Goal: Task Accomplishment & Management: Manage account settings

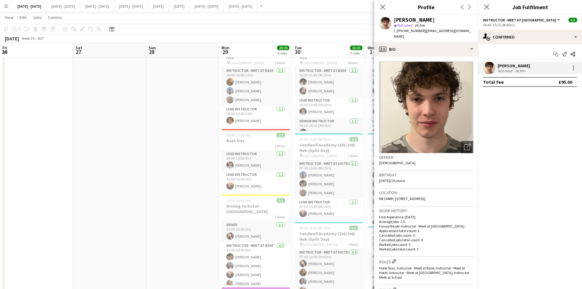
scroll to position [40, 0]
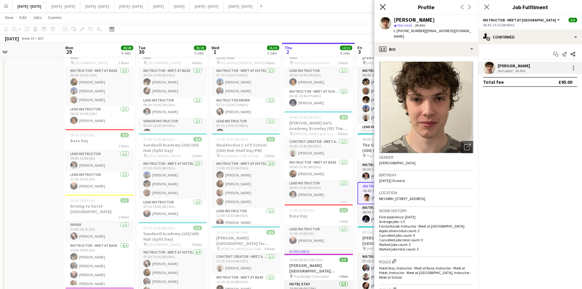
click at [381, 7] on icon "Close pop-in" at bounding box center [383, 7] width 6 height 6
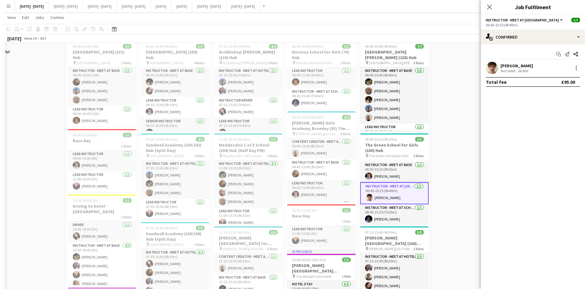
scroll to position [0, 0]
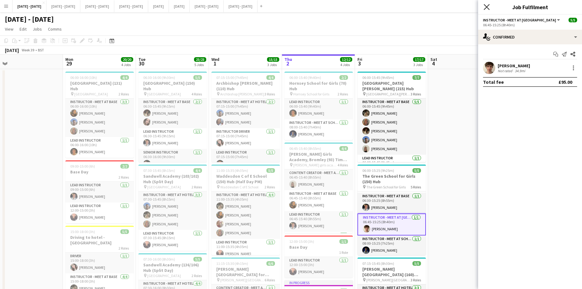
click at [486, 6] on icon at bounding box center [487, 7] width 6 height 6
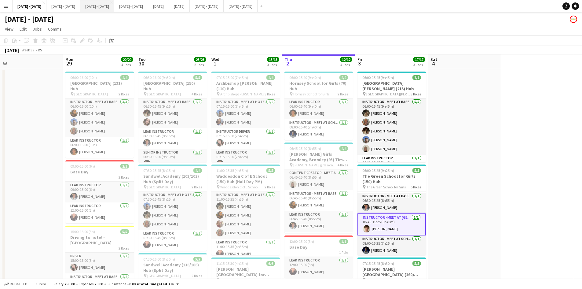
click at [113, 5] on button "[DATE] - [DATE] Close" at bounding box center [97, 6] width 34 height 12
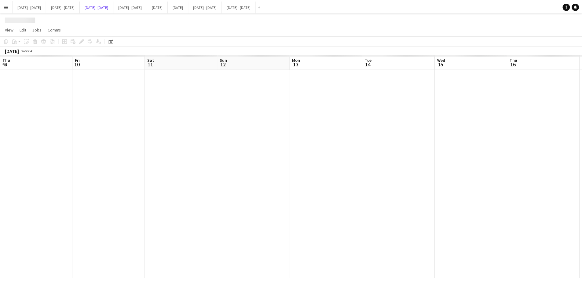
scroll to position [0, 124]
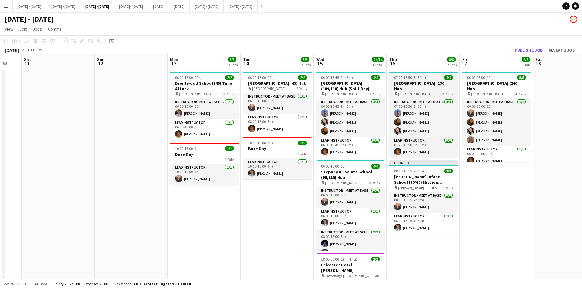
click at [431, 77] on div "07:20-15:50 (8h30m) 4/4" at bounding box center [423, 77] width 68 height 5
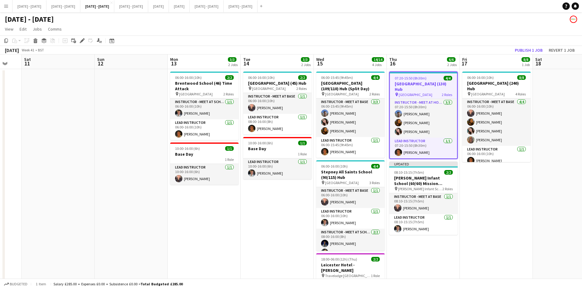
click at [431, 77] on div "07:20-15:50 (8h30m) 4/4" at bounding box center [423, 78] width 67 height 5
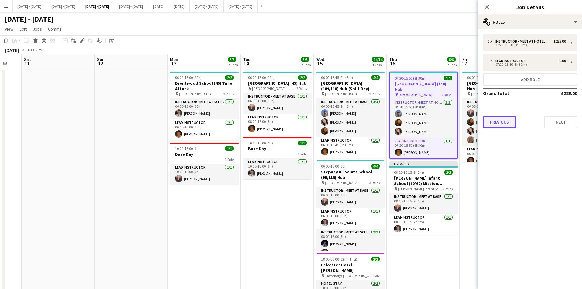
click at [500, 123] on button "Previous" at bounding box center [499, 122] width 33 height 12
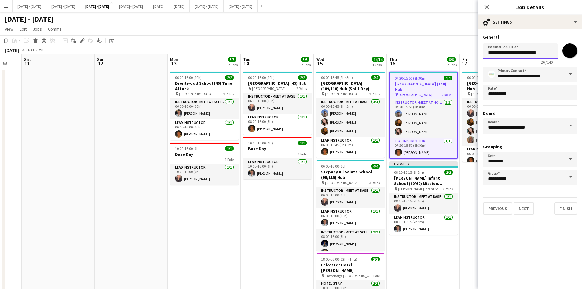
click at [533, 51] on input "**********" at bounding box center [520, 50] width 75 height 15
type input "**********"
click at [523, 205] on button "Next" at bounding box center [524, 208] width 20 height 12
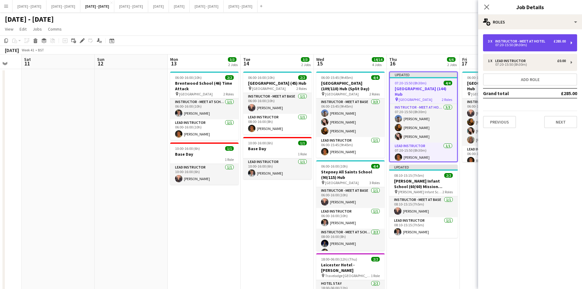
click at [514, 41] on div "Instructor - Meet at Hotel" at bounding box center [521, 41] width 53 height 4
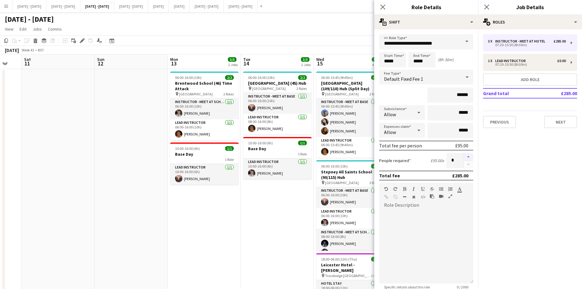
click at [464, 156] on button "button" at bounding box center [469, 157] width 10 height 8
type input "*"
click at [383, 6] on icon "Close pop-in" at bounding box center [383, 7] width 6 height 6
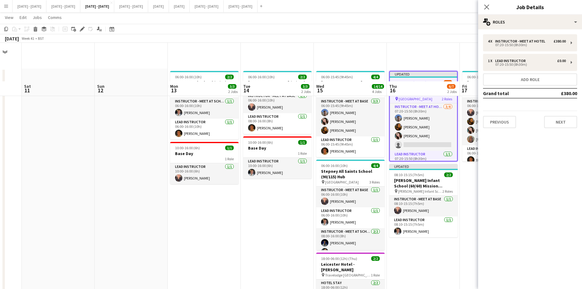
scroll to position [61, 0]
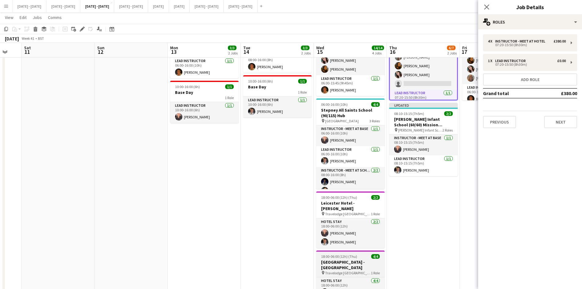
click at [364, 254] on div "18:00-06:00 (12h) (Thu) 4/4" at bounding box center [350, 256] width 68 height 5
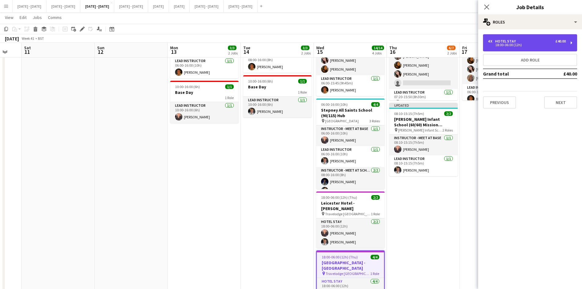
click at [569, 44] on div "4 x Hotel Stay £40.00 18:00-06:00 (12h)" at bounding box center [530, 42] width 94 height 17
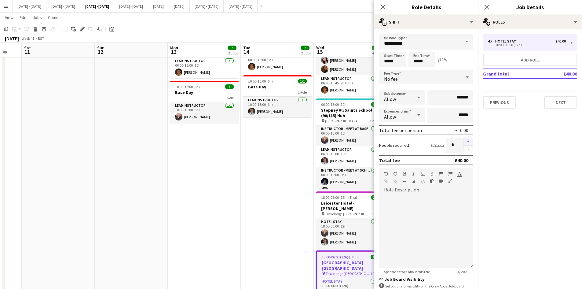
click at [464, 140] on button "button" at bounding box center [469, 142] width 10 height 8
type input "*"
click at [384, 5] on icon "Close pop-in" at bounding box center [383, 7] width 6 height 6
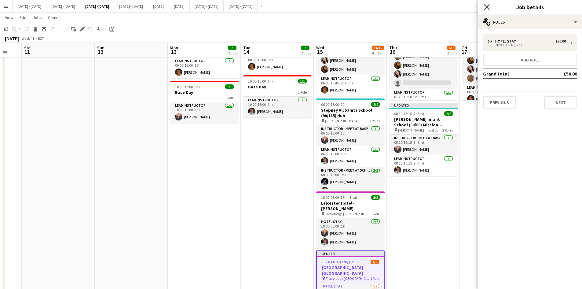
click at [489, 7] on icon "Close pop-in" at bounding box center [487, 7] width 6 height 6
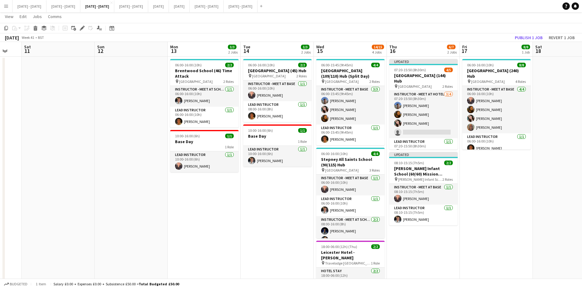
scroll to position [0, 0]
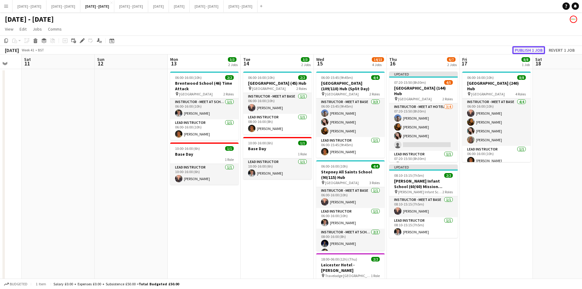
click at [516, 49] on button "Publish 1 job" at bounding box center [528, 50] width 33 height 8
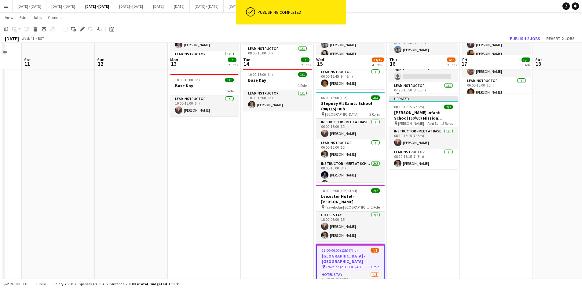
scroll to position [92, 0]
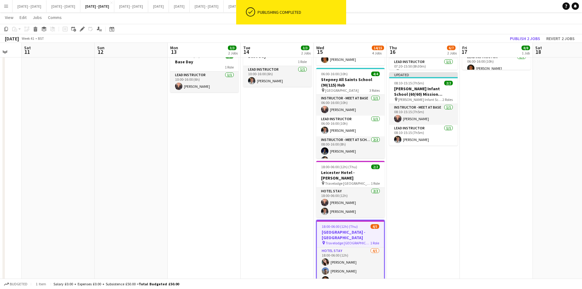
click at [364, 226] on div "18:00-06:00 (12h) (Thu) 4/5" at bounding box center [350, 226] width 67 height 5
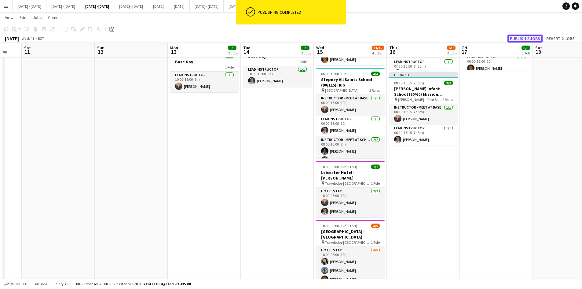
click at [514, 37] on button "Publish 2 jobs" at bounding box center [525, 39] width 35 height 8
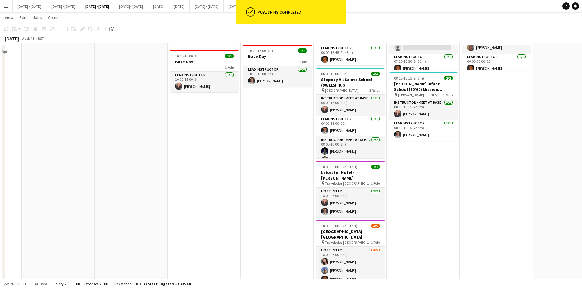
scroll to position [0, 0]
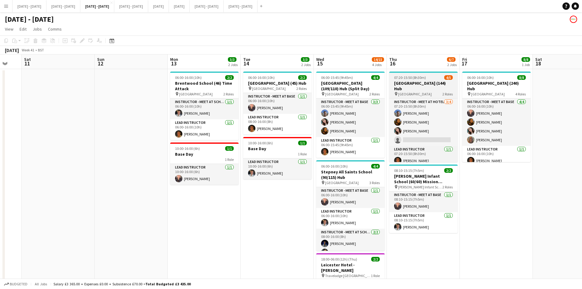
click at [426, 81] on h3 "[GEOGRAPHIC_DATA] (144) Hub" at bounding box center [423, 85] width 68 height 11
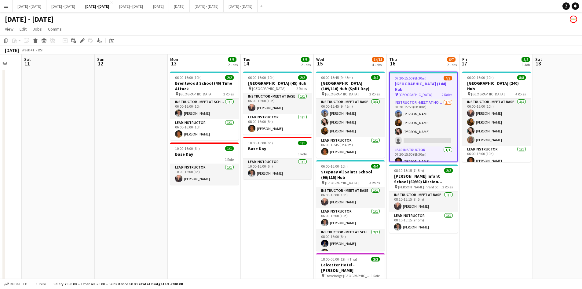
click at [426, 81] on app-job-card "07:20-15:50 (8h30m) 4/5 [GEOGRAPHIC_DATA] (144) Hub pin [GEOGRAPHIC_DATA] 2 Rol…" at bounding box center [423, 117] width 68 height 90
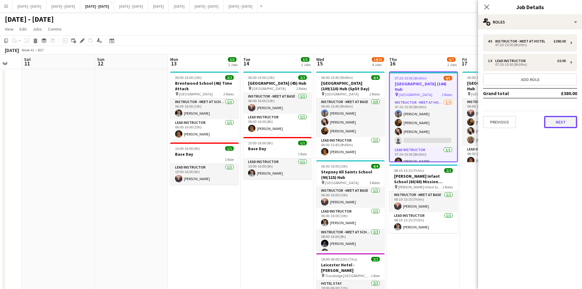
click at [553, 121] on button "Next" at bounding box center [560, 122] width 33 height 12
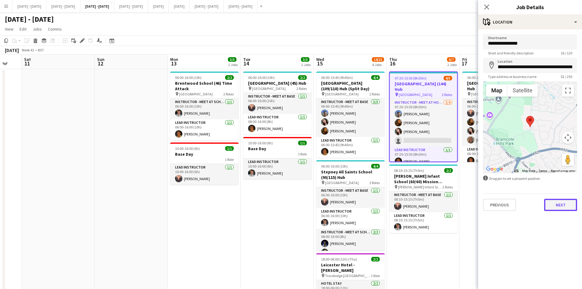
click at [557, 204] on button "Next" at bounding box center [560, 205] width 33 height 12
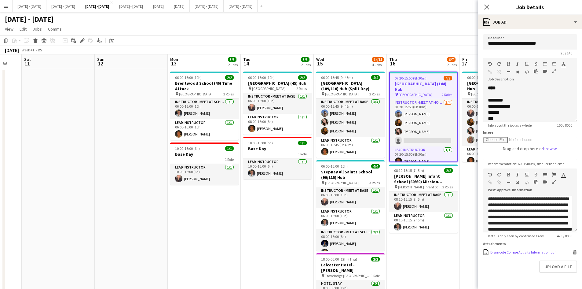
click at [574, 254] on icon at bounding box center [575, 252] width 3 height 3
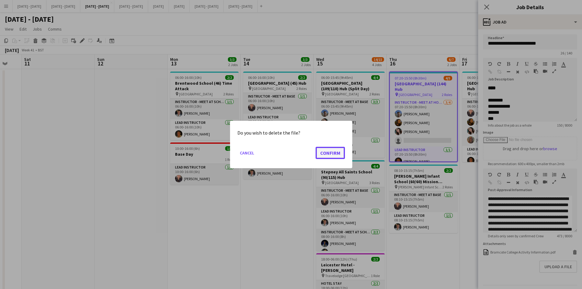
click at [326, 152] on button "Confirm" at bounding box center [330, 153] width 29 height 12
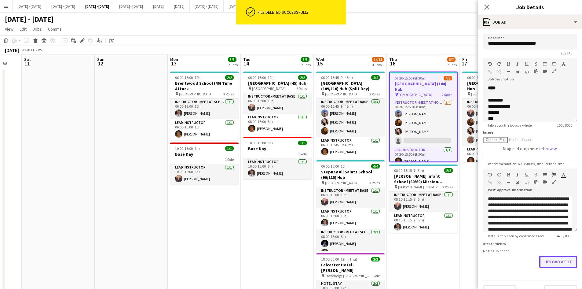
click at [545, 266] on button "Upload a file" at bounding box center [558, 261] width 38 height 12
click at [486, 6] on icon "Close pop-in" at bounding box center [487, 7] width 6 height 6
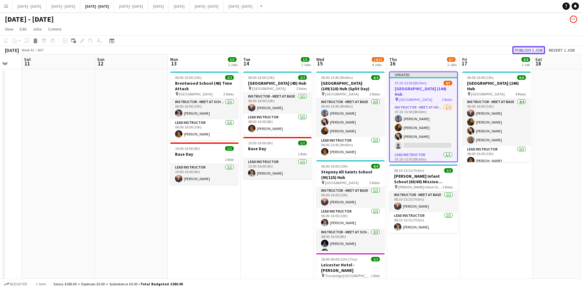
click at [519, 50] on button "Publish 1 job" at bounding box center [528, 50] width 33 height 8
